Goal: Task Accomplishment & Management: Manage account settings

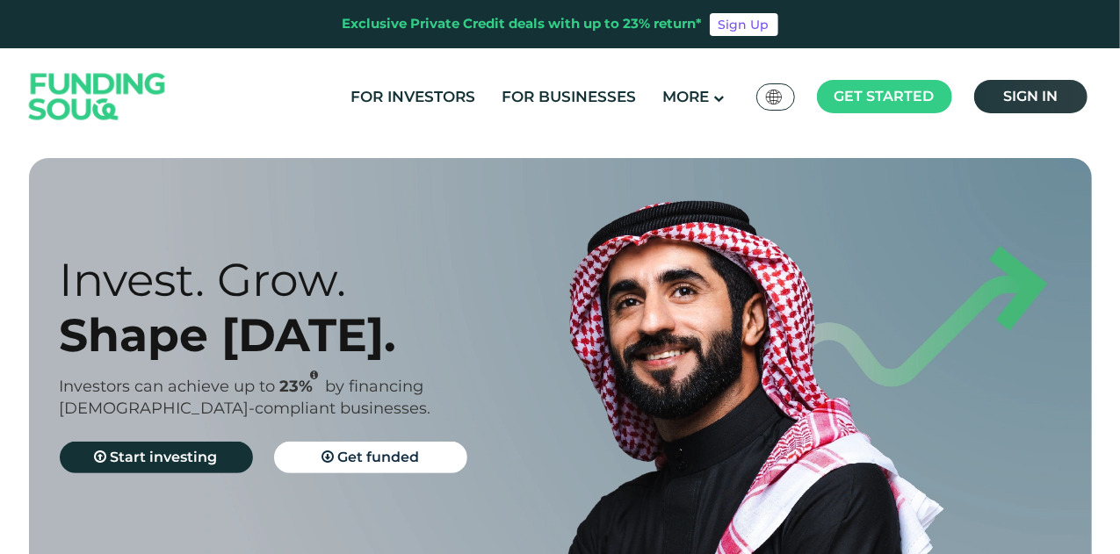
click at [989, 91] on link "Sign in" at bounding box center [1030, 96] width 113 height 33
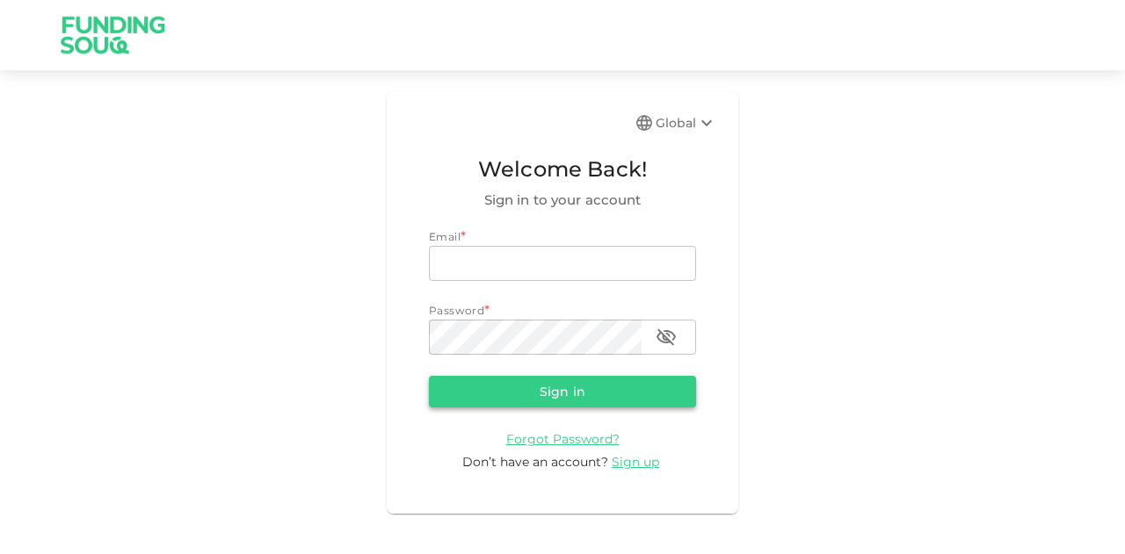
type input "[EMAIL_ADDRESS][PERSON_NAME][DOMAIN_NAME]"
click at [521, 382] on button "Sign in" at bounding box center [562, 392] width 267 height 32
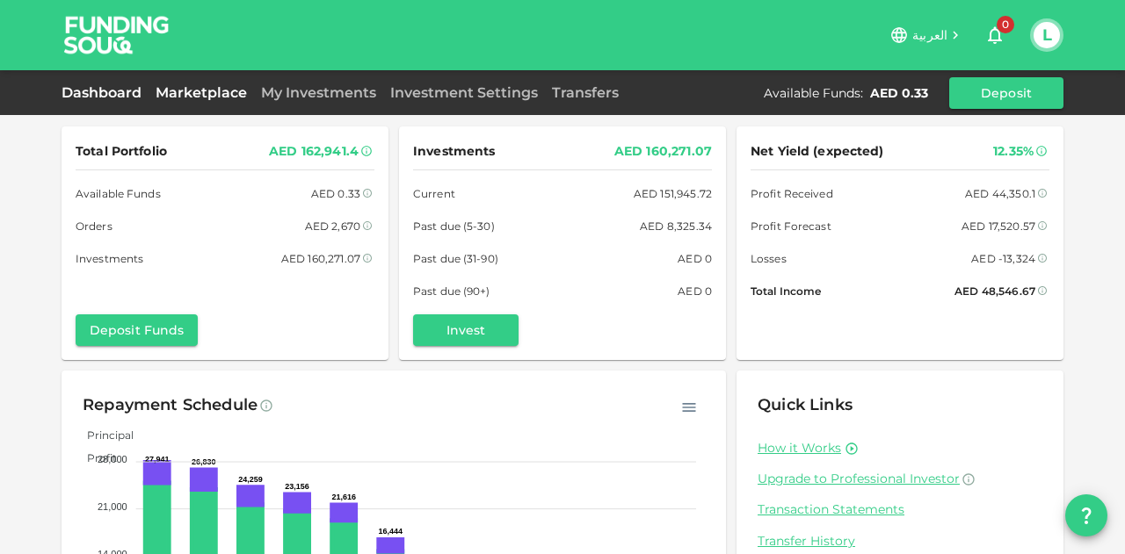
click at [223, 90] on link "Marketplace" at bounding box center [200, 92] width 105 height 17
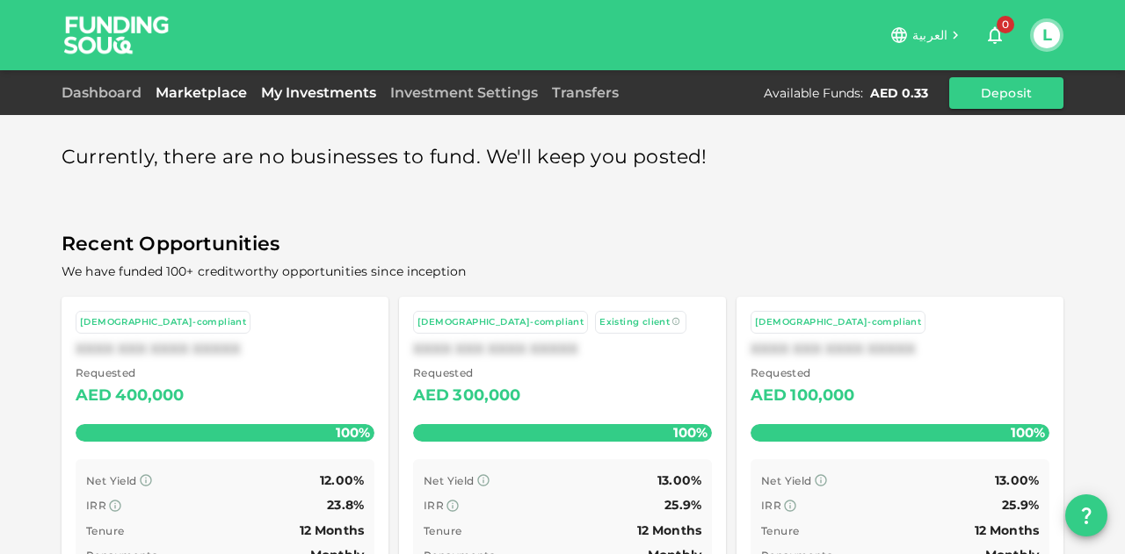
click at [342, 92] on link "My Investments" at bounding box center [318, 92] width 129 height 17
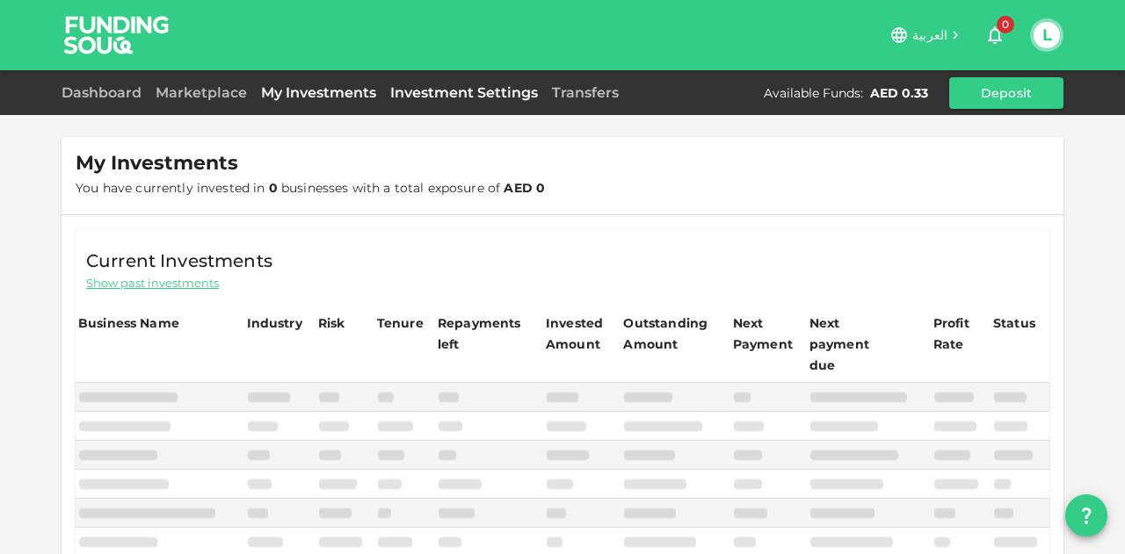
click at [446, 84] on link "Investment Settings" at bounding box center [464, 92] width 162 height 17
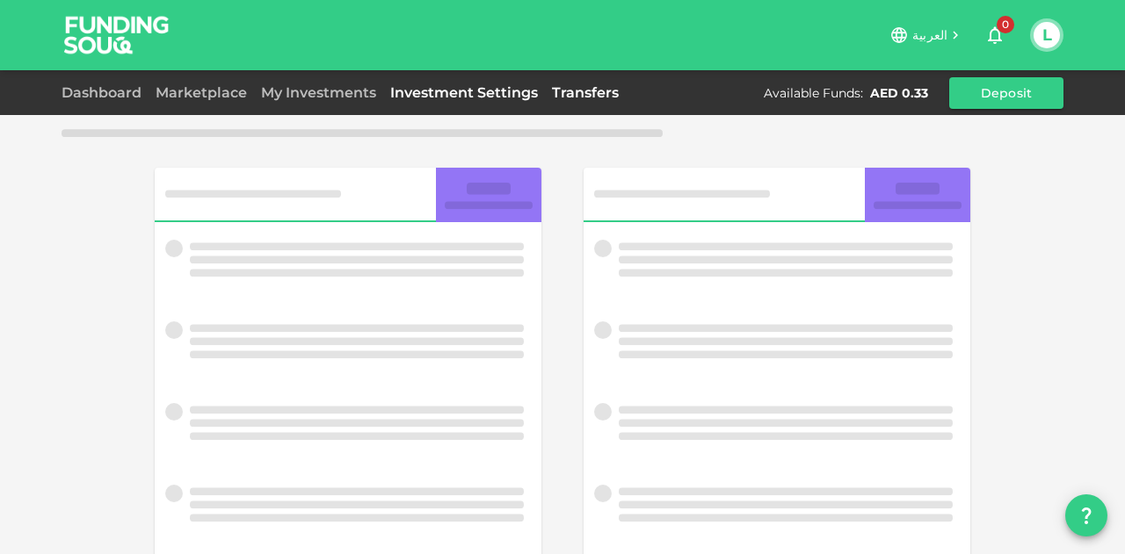
click at [573, 87] on link "Transfers" at bounding box center [585, 92] width 81 height 17
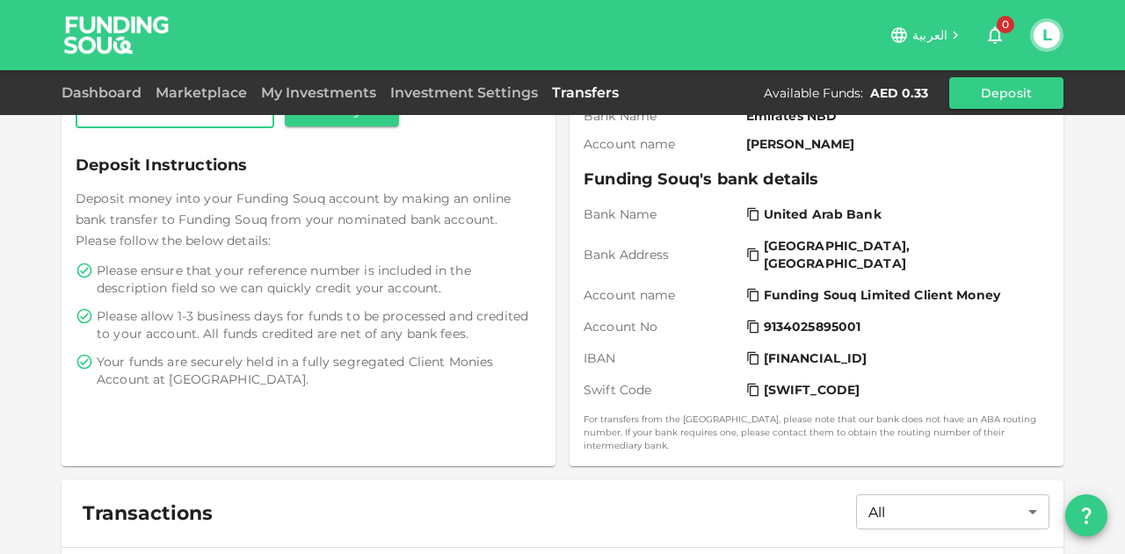
scroll to position [520, 0]
